Goal: Find specific page/section: Find specific page/section

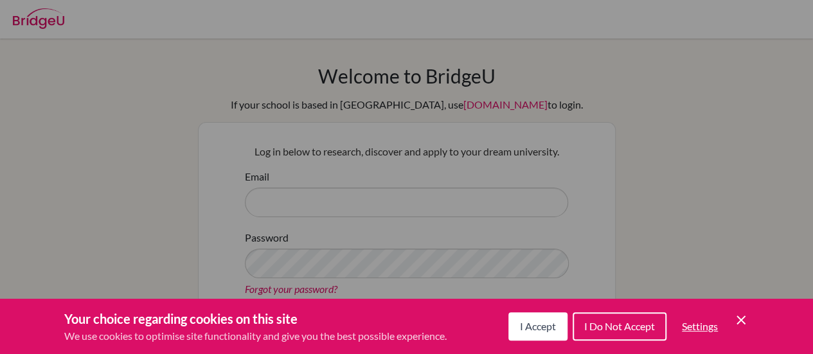
click at [526, 334] on button "I Accept" at bounding box center [537, 326] width 59 height 28
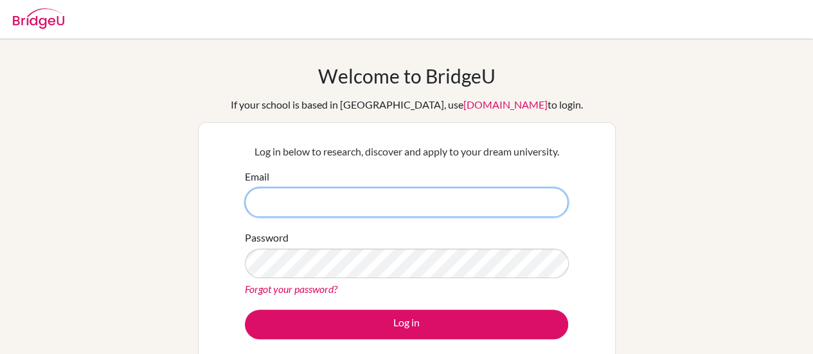
click at [495, 206] on input "Email" at bounding box center [406, 203] width 323 height 30
click at [324, 201] on input "Career" at bounding box center [406, 203] width 323 height 30
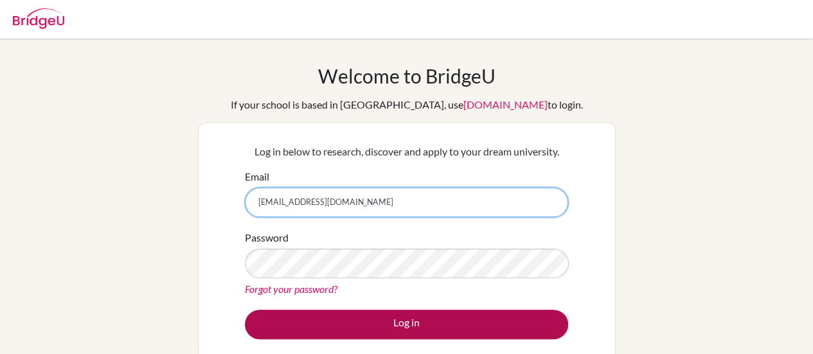
type input "Careercounsellor@diyafahschool.com"
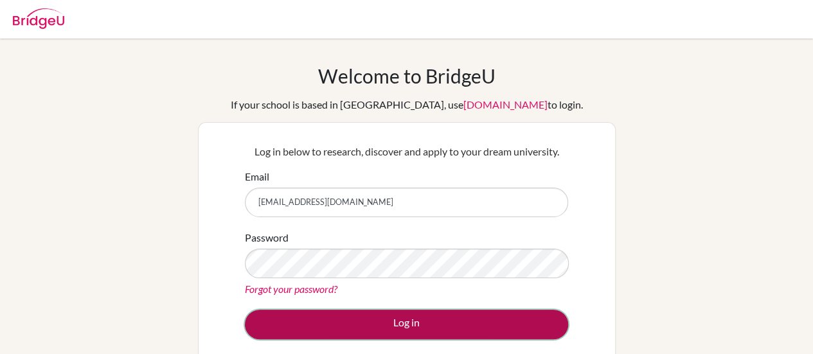
click at [421, 310] on button "Log in" at bounding box center [406, 325] width 323 height 30
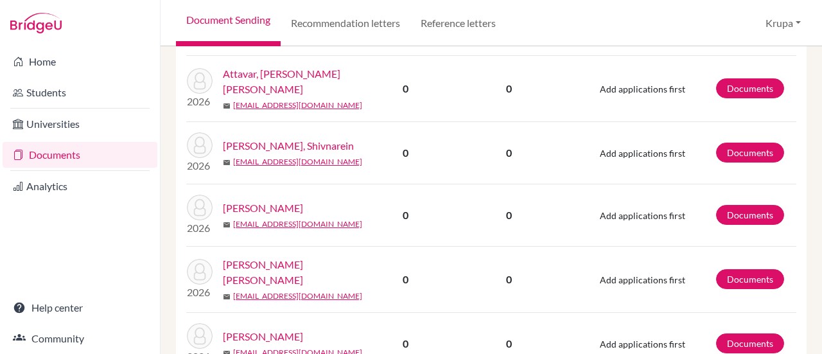
scroll to position [1349, 0]
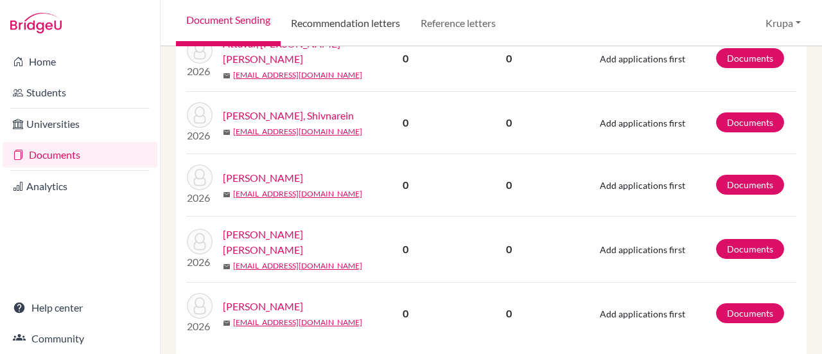
click at [384, 15] on link "Recommendation letters" at bounding box center [346, 23] width 130 height 46
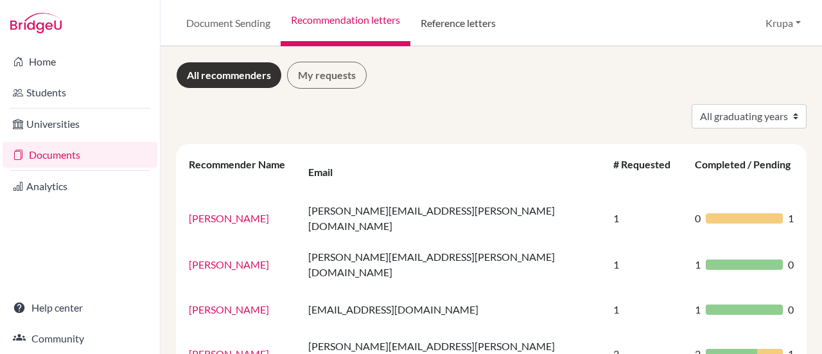
click at [466, 20] on link "Reference letters" at bounding box center [459, 23] width 96 height 46
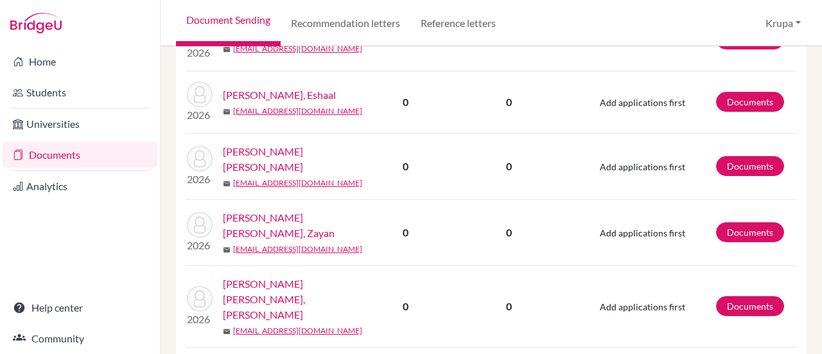
scroll to position [420, 0]
